Goal: Task Accomplishment & Management: Manage account settings

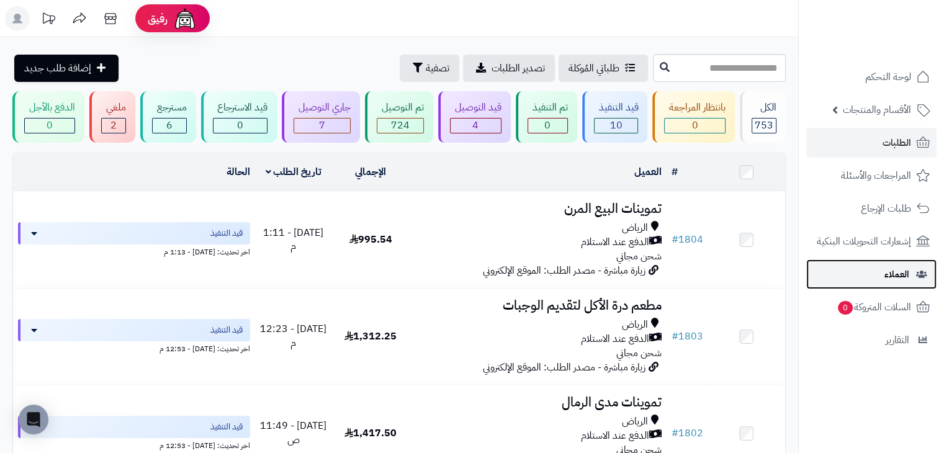
click at [850, 271] on link "العملاء" at bounding box center [871, 275] width 130 height 30
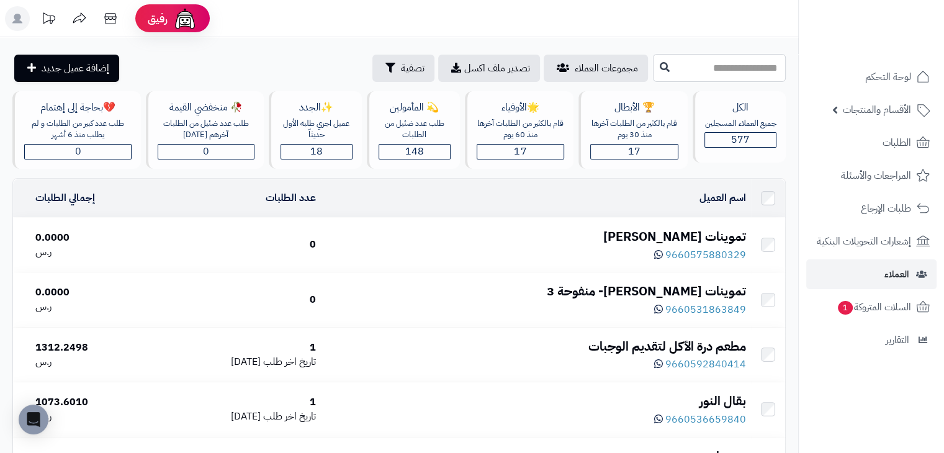
click at [677, 68] on input "text" at bounding box center [719, 68] width 133 height 28
type input "*"
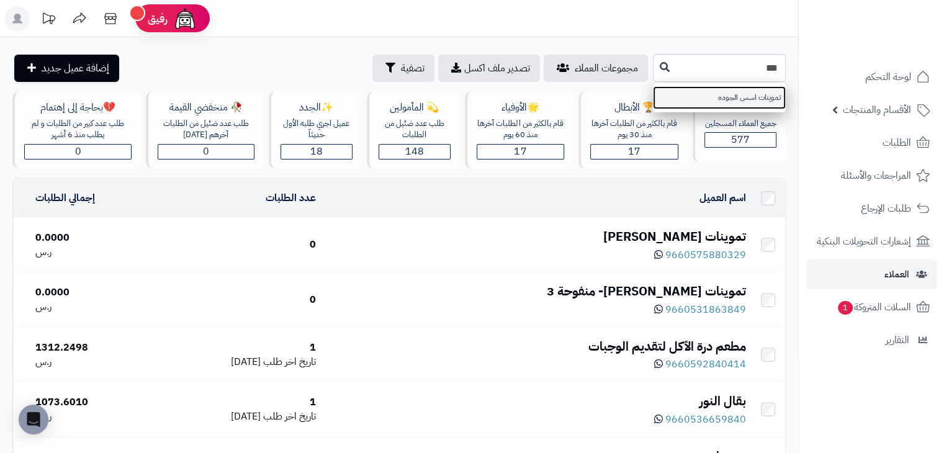
click at [658, 90] on link "تموينات اسس الجوده" at bounding box center [719, 97] width 133 height 23
type input "**********"
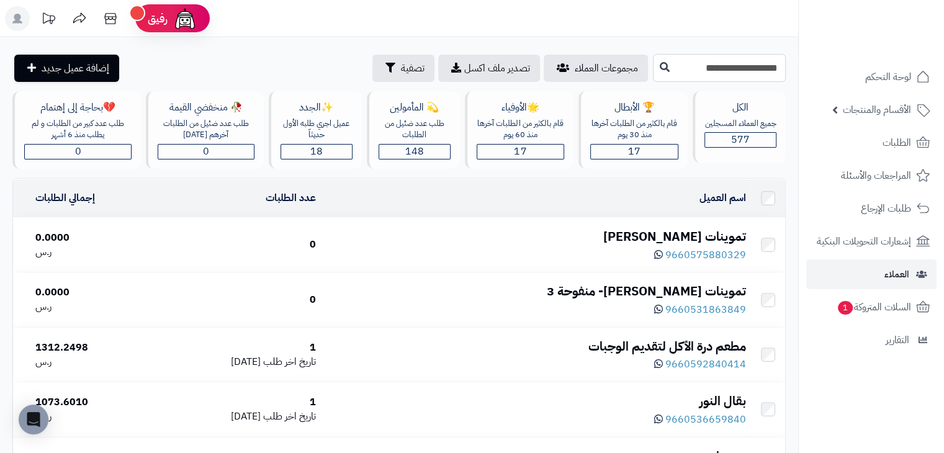
click at [653, 80] on input "**********" at bounding box center [719, 68] width 133 height 28
click at [660, 68] on icon at bounding box center [665, 66] width 10 height 10
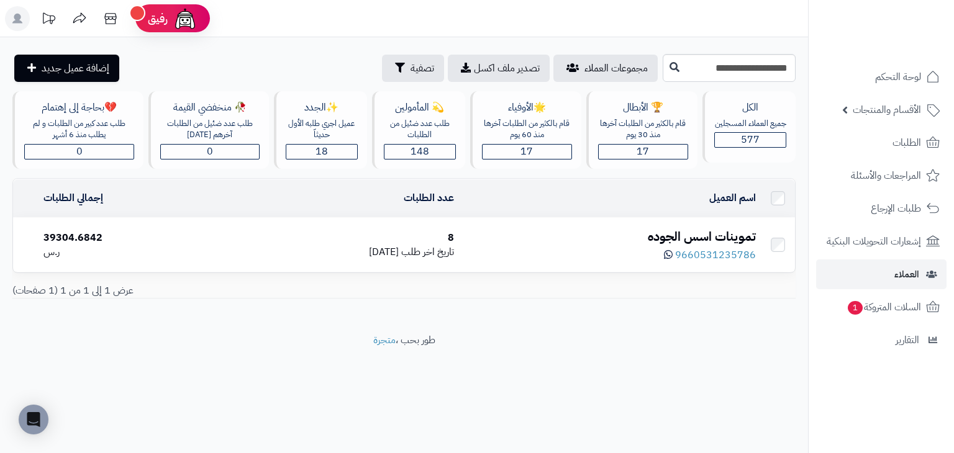
click at [375, 239] on div "8" at bounding box center [337, 238] width 233 height 14
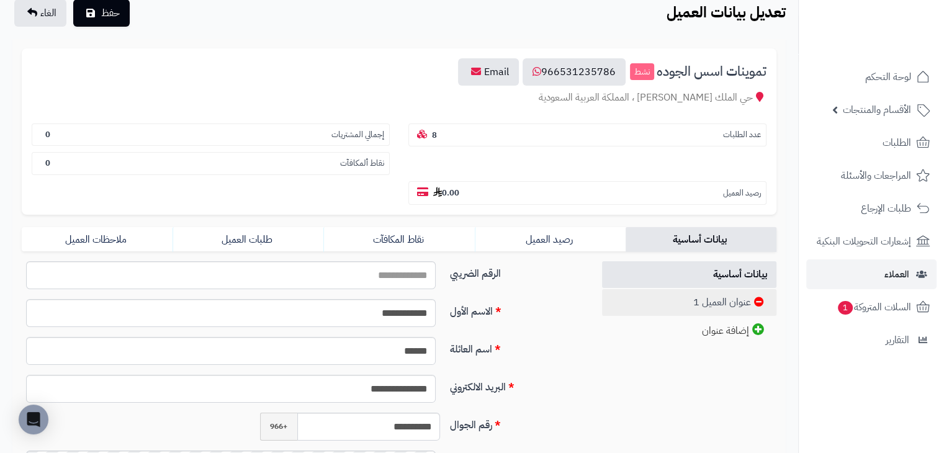
scroll to position [124, 0]
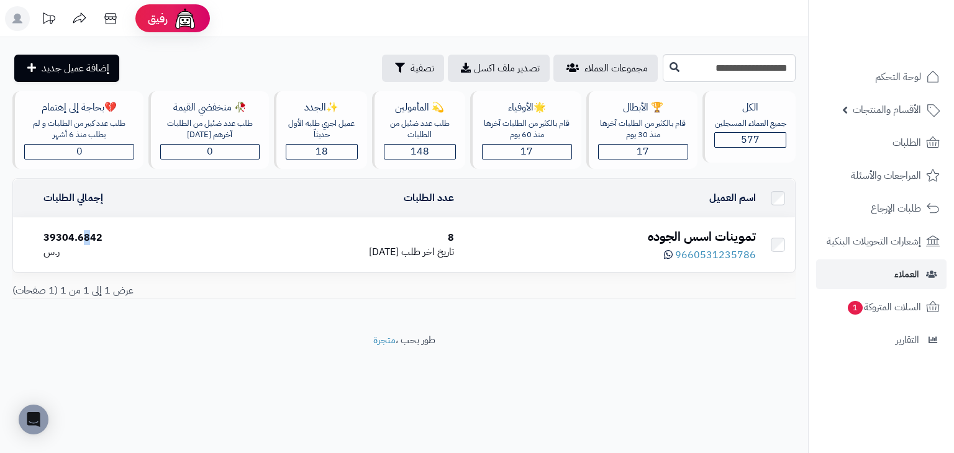
click at [84, 231] on div "39304.6842" at bounding box center [127, 238] width 168 height 14
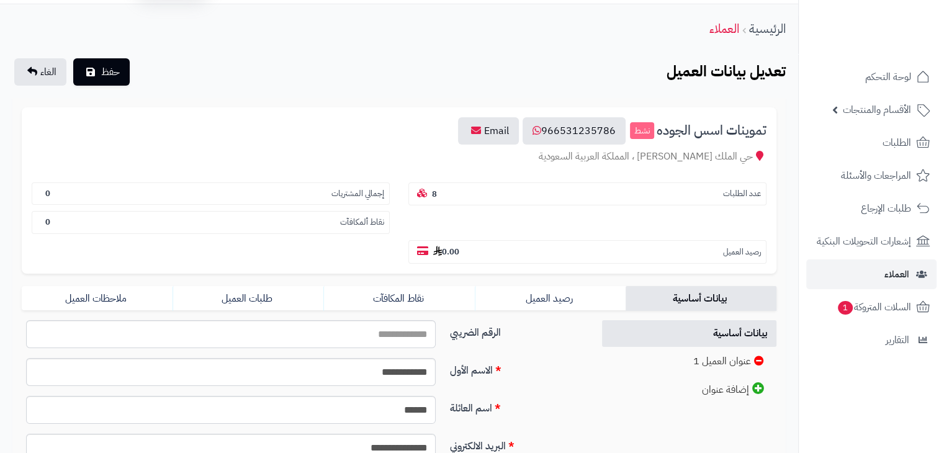
scroll to position [124, 0]
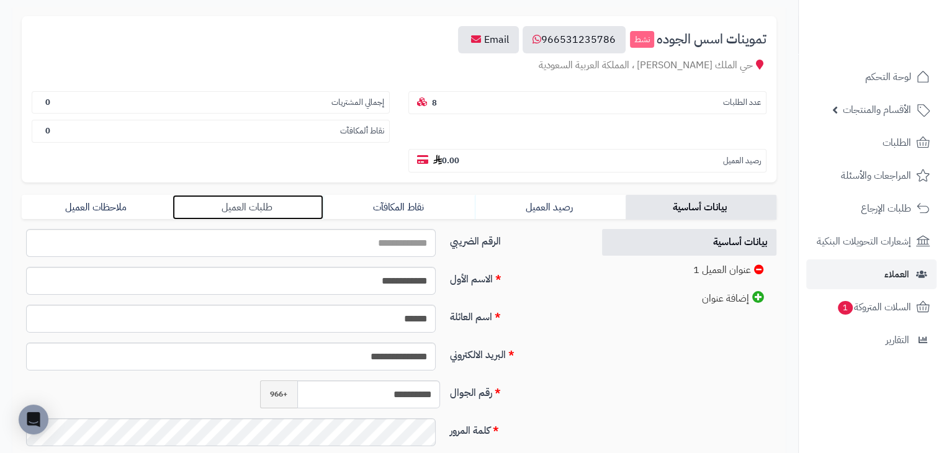
click at [258, 195] on link "طلبات العميل" at bounding box center [248, 207] width 151 height 25
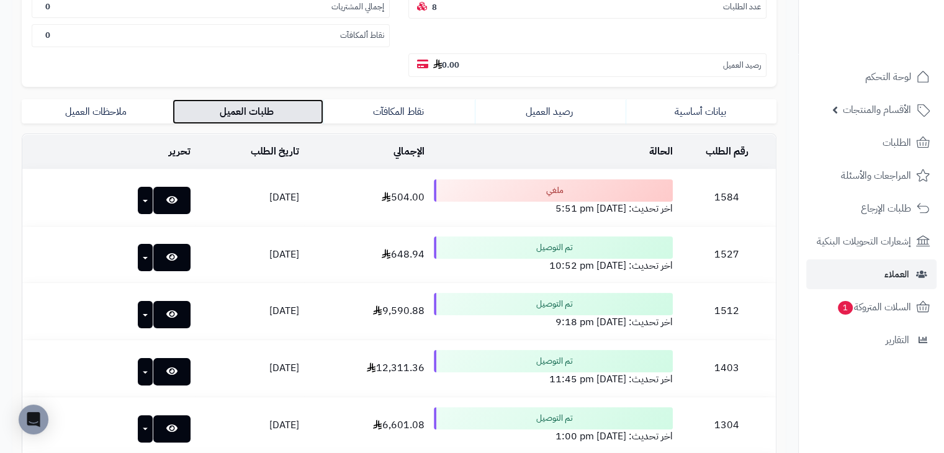
scroll to position [62, 0]
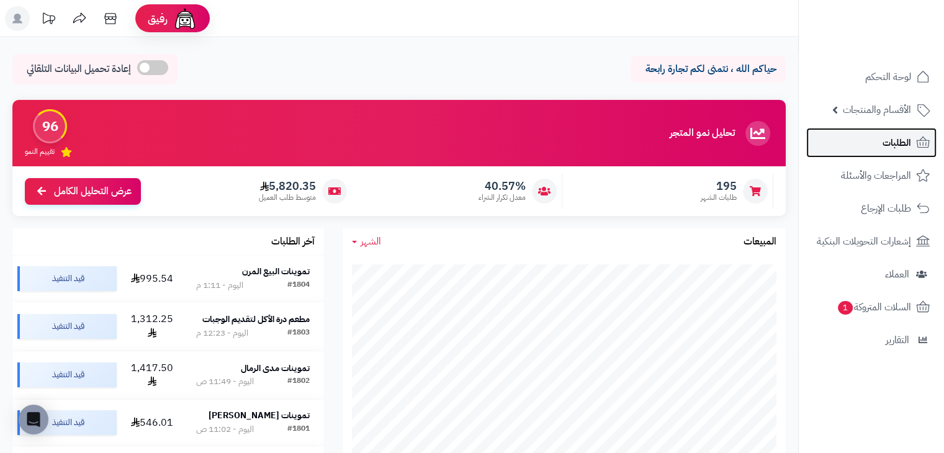
click at [855, 133] on link "الطلبات" at bounding box center [871, 143] width 130 height 30
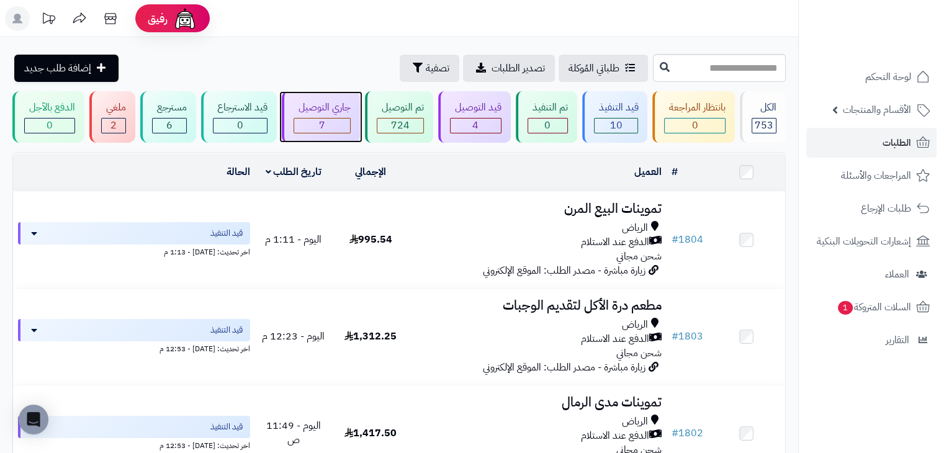
click at [332, 132] on div "7" at bounding box center [322, 126] width 56 height 14
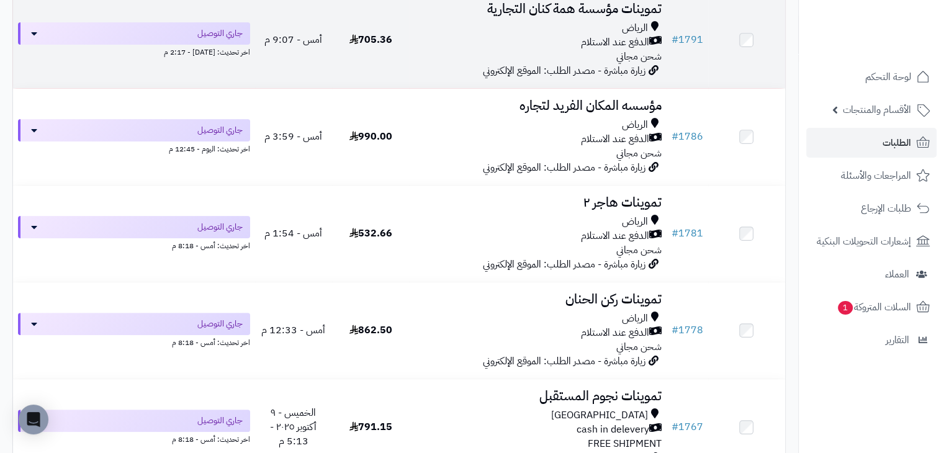
scroll to position [540, 0]
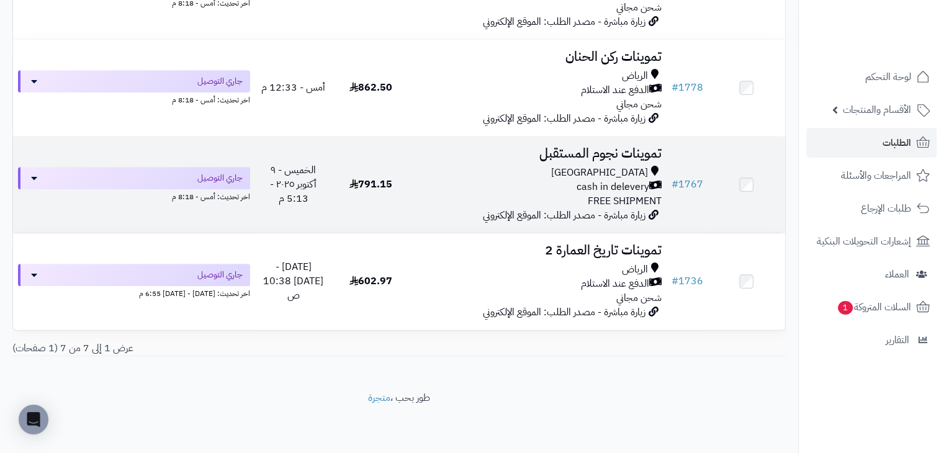
click at [445, 197] on div "[GEOGRAPHIC_DATA] cash in delevery FREE SHIPMENT" at bounding box center [537, 187] width 247 height 43
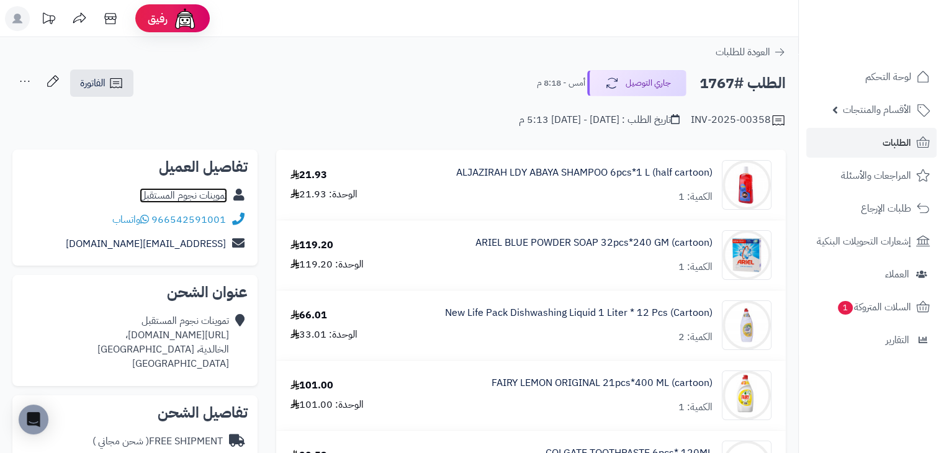
click at [187, 196] on link "تموينات نجوم المستقبل" at bounding box center [184, 195] width 88 height 15
click at [145, 335] on div "تموينات نجوم المستقبل https://maps.app.goo.gl/ECeXz81KeVQnhhdLA، الخالدية، Riya…" at bounding box center [163, 342] width 132 height 56
click at [146, 335] on div "تموينات نجوم المستقبل https://maps.app.goo.gl/ECeXz81KeVQnhhdLA، الخالدية، Riya…" at bounding box center [163, 342] width 132 height 56
copy div "https://maps.app.goo.gl/ECeXz81KeVQnhhdLA،"
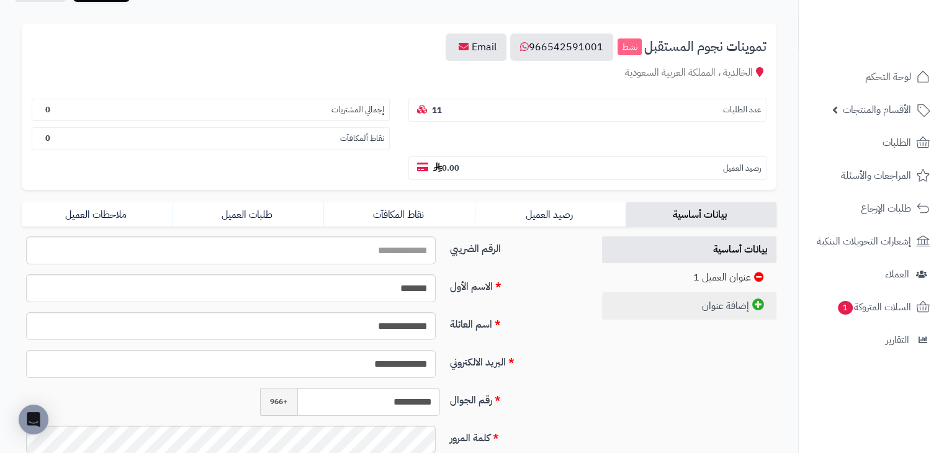
scroll to position [124, 0]
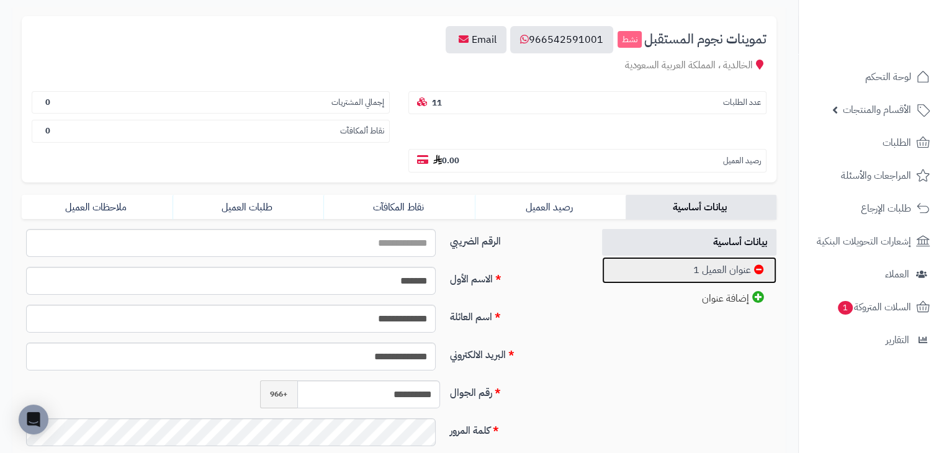
click at [646, 257] on link "عنوان العميل 1" at bounding box center [689, 270] width 175 height 27
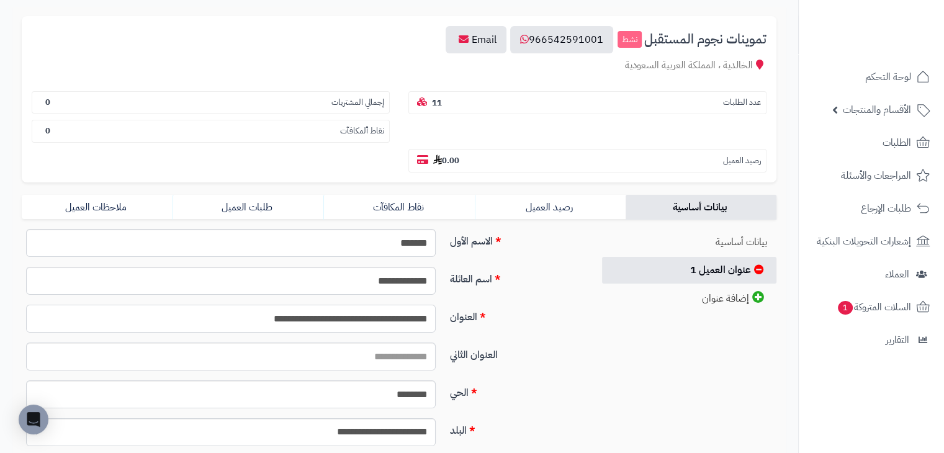
click at [336, 305] on input "**********" at bounding box center [231, 319] width 410 height 28
click at [344, 305] on input "**********" at bounding box center [231, 319] width 410 height 28
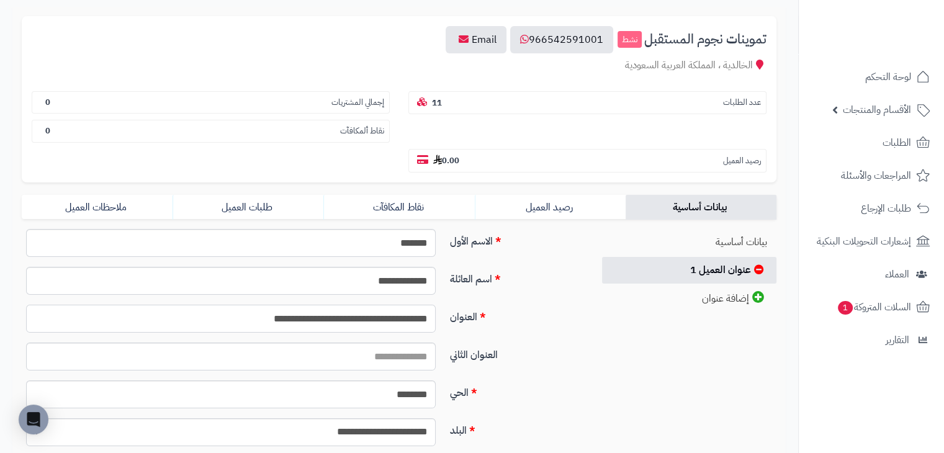
click at [344, 305] on input "**********" at bounding box center [231, 319] width 410 height 28
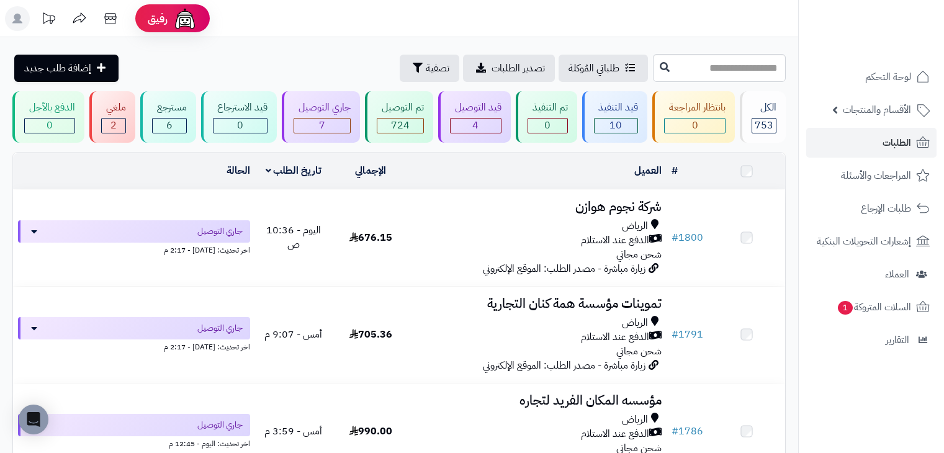
scroll to position [540, 0]
